Goal: Task Accomplishment & Management: Use online tool/utility

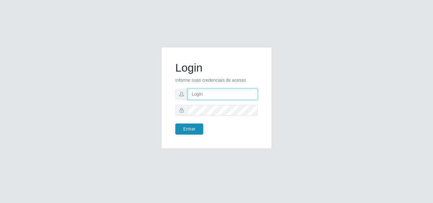
type input "analucia@cestao"
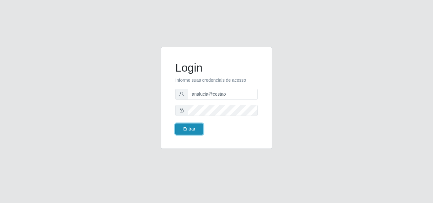
click at [199, 125] on button "Entrar" at bounding box center [189, 129] width 28 height 11
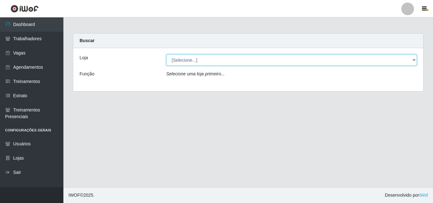
click at [212, 56] on select "[Selecione...] O Cestão - Geisel" at bounding box center [291, 59] width 251 height 11
select select "224"
click at [166, 54] on select "[Selecione...] O Cestão - Geisel" at bounding box center [291, 59] width 251 height 11
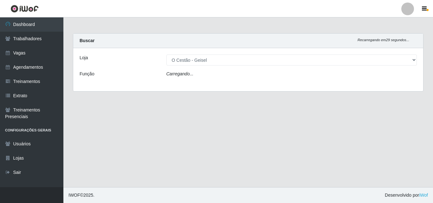
click at [208, 76] on div "Carregando..." at bounding box center [292, 75] width 260 height 9
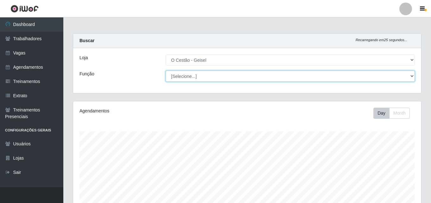
click at [185, 78] on select "[Selecione...] ASG ASG + ASG ++ Auxiliar de Estoque Auxiliar de Estoque + Auxil…" at bounding box center [290, 76] width 249 height 11
select select "72"
click at [166, 71] on select "[Selecione...] ASG ASG + ASG ++ Auxiliar de Estoque Auxiliar de Estoque + Auxil…" at bounding box center [290, 76] width 249 height 11
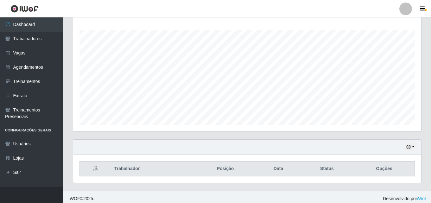
scroll to position [105, 0]
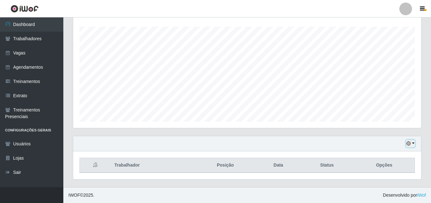
click at [410, 143] on icon "button" at bounding box center [408, 143] width 4 height 4
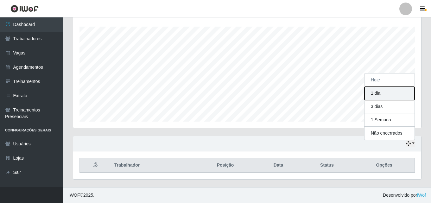
click at [387, 92] on button "1 dia" at bounding box center [390, 93] width 50 height 13
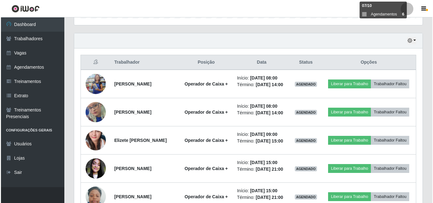
scroll to position [207, 0]
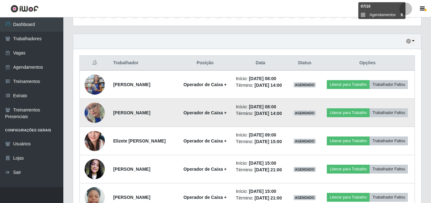
click at [94, 114] on img at bounding box center [95, 113] width 20 height 44
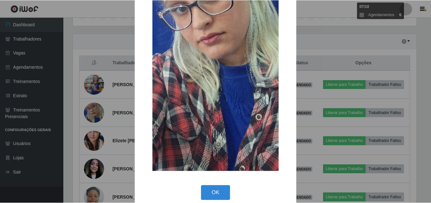
scroll to position [126, 0]
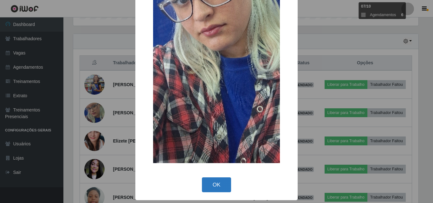
click at [227, 181] on button "OK" at bounding box center [216, 184] width 29 height 15
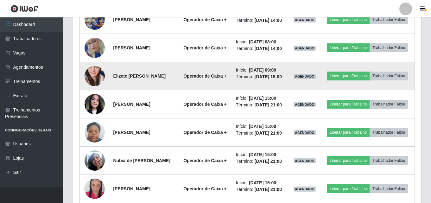
scroll to position [207, 0]
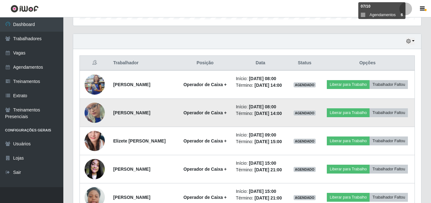
click at [91, 114] on img at bounding box center [95, 113] width 20 height 44
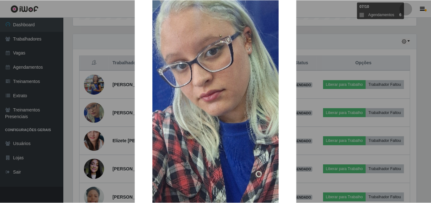
scroll to position [126, 0]
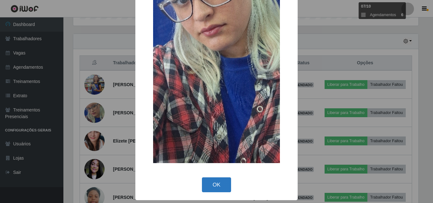
click at [202, 190] on button "OK" at bounding box center [216, 184] width 29 height 15
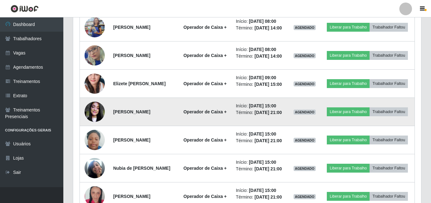
scroll to position [271, 0]
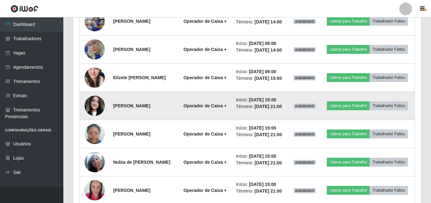
click at [91, 97] on img at bounding box center [95, 105] width 20 height 27
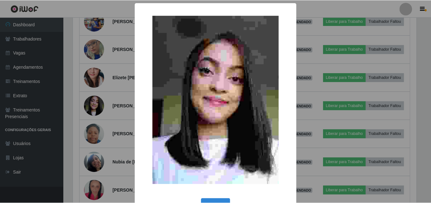
scroll to position [21, 0]
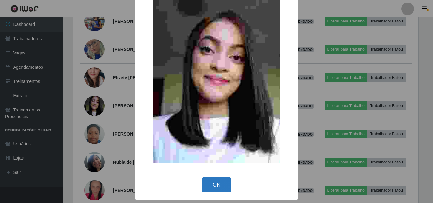
click at [209, 192] on button "OK" at bounding box center [216, 184] width 29 height 15
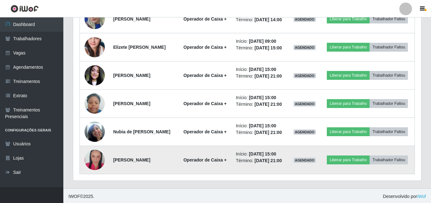
scroll to position [302, 0]
